Goal: Task Accomplishment & Management: Manage account settings

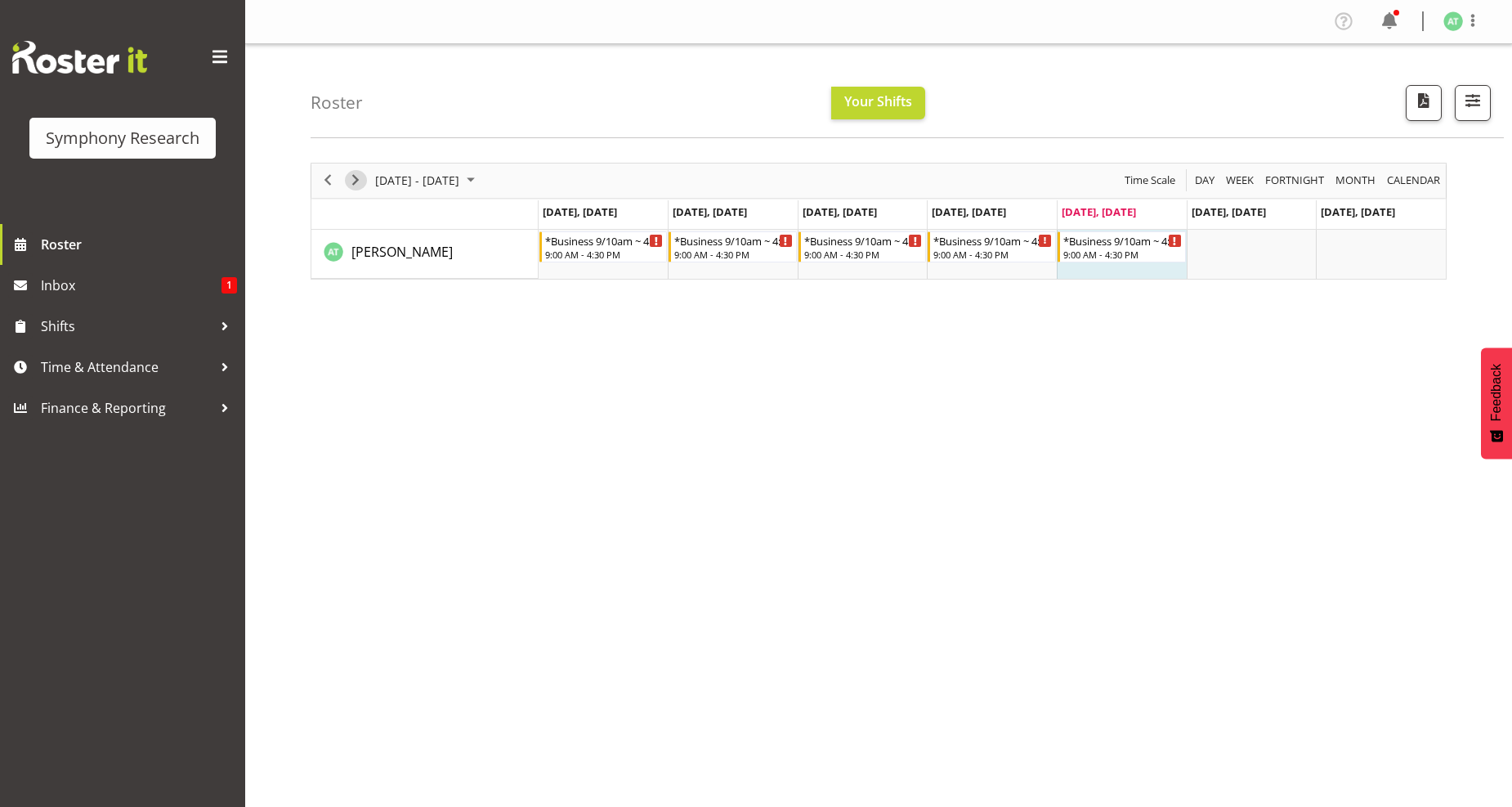
click at [357, 182] on span "Next" at bounding box center [356, 180] width 20 height 21
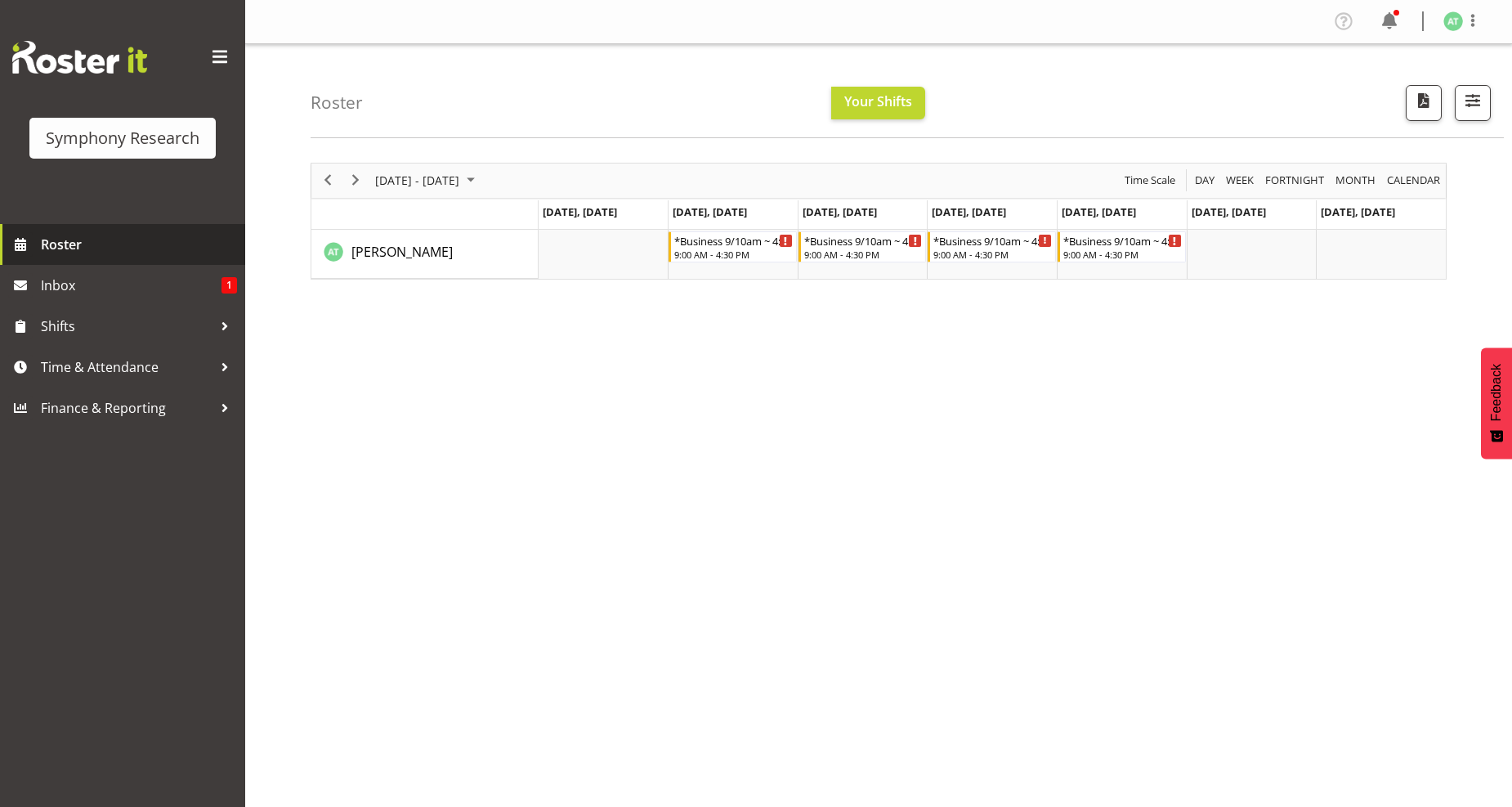
click at [68, 238] on span "Roster" at bounding box center [139, 244] width 196 height 24
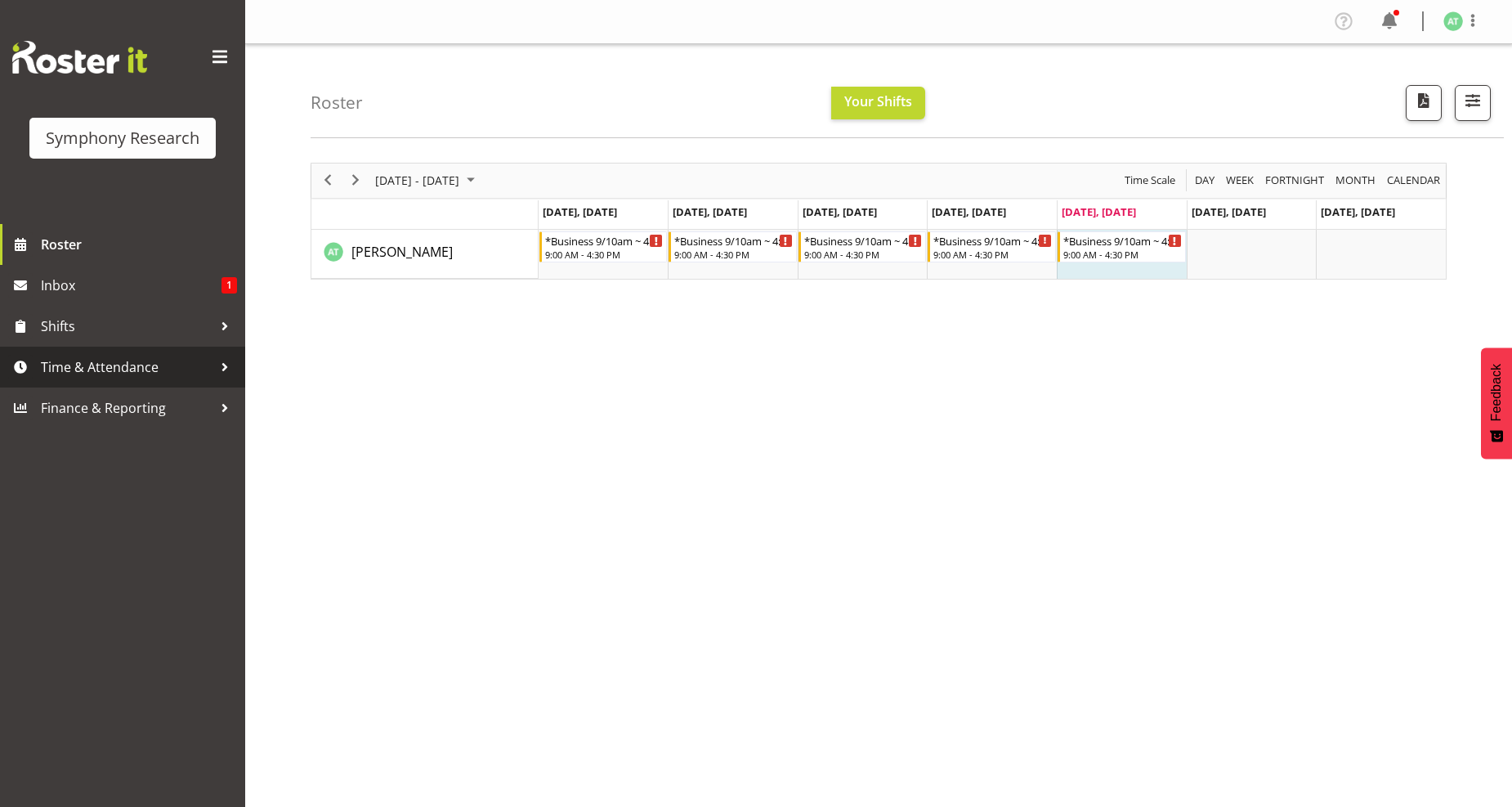
click at [142, 368] on span "Time & Attendance" at bounding box center [126, 367] width 171 height 24
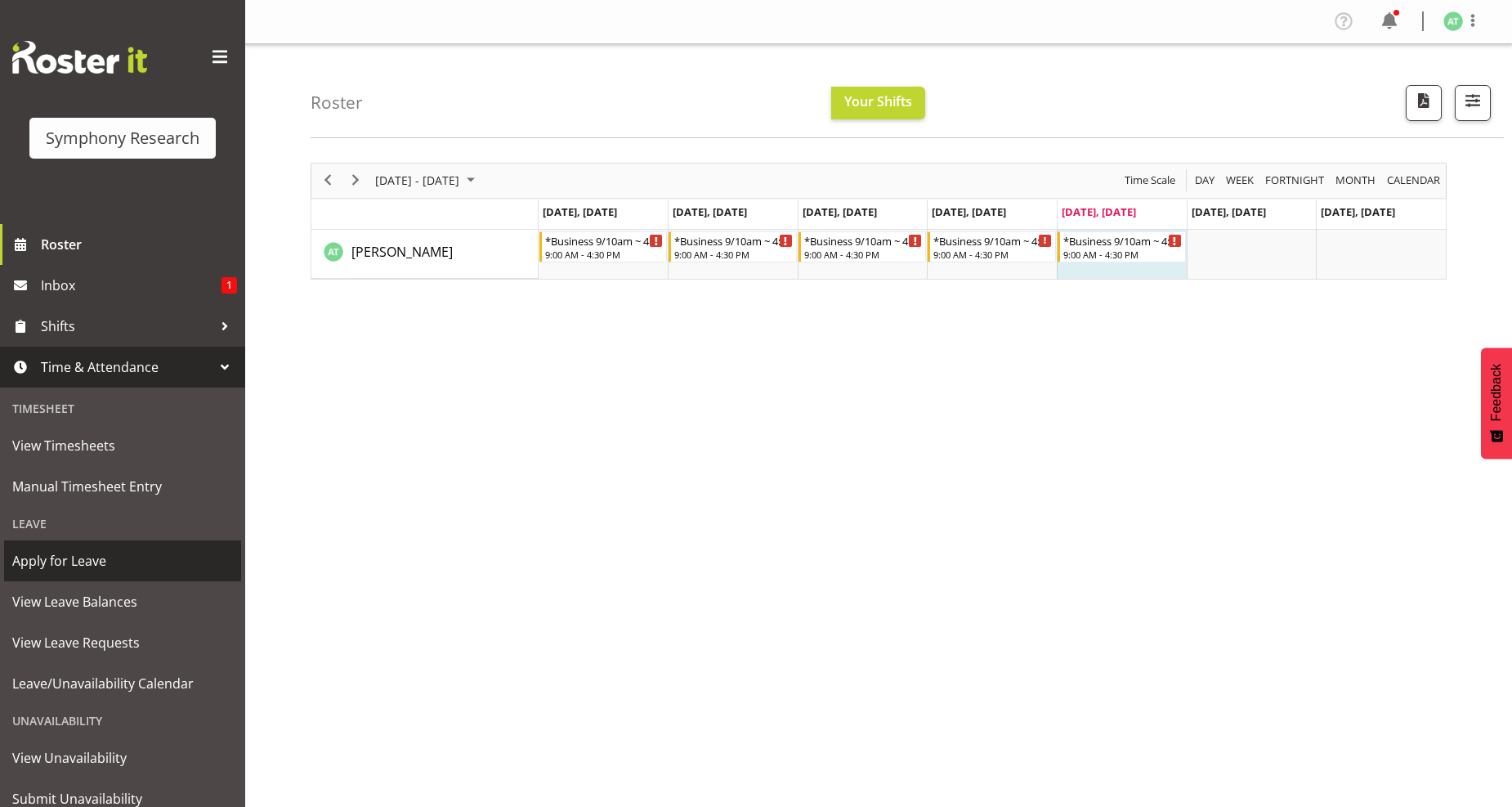
scroll to position [56, 0]
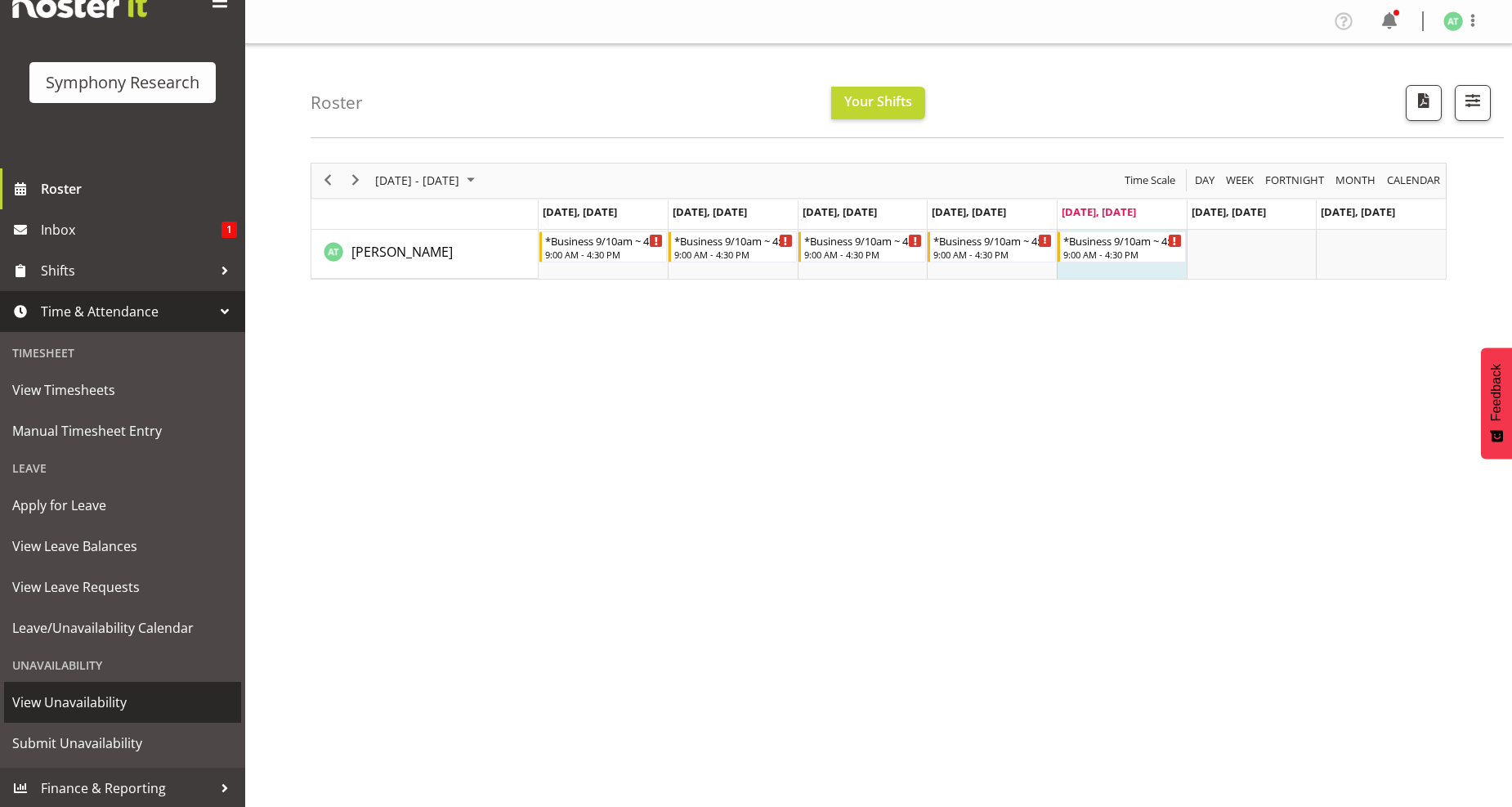
click at [65, 704] on span "View Unavailability" at bounding box center [123, 702] width 220 height 24
